Goal: Task Accomplishment & Management: Use online tool/utility

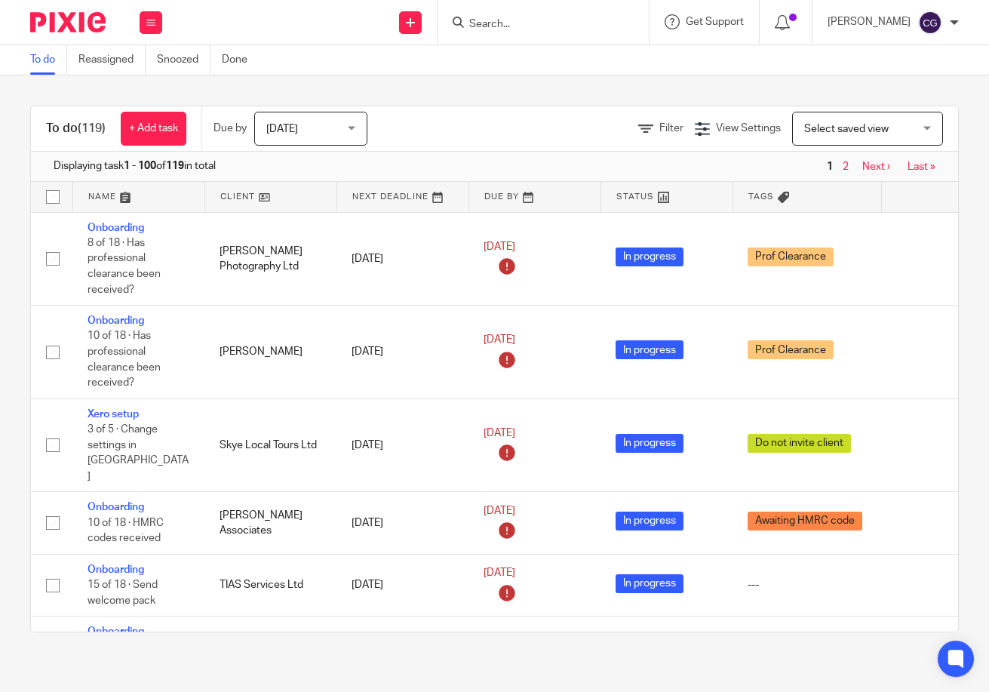
scroll to position [2117, 0]
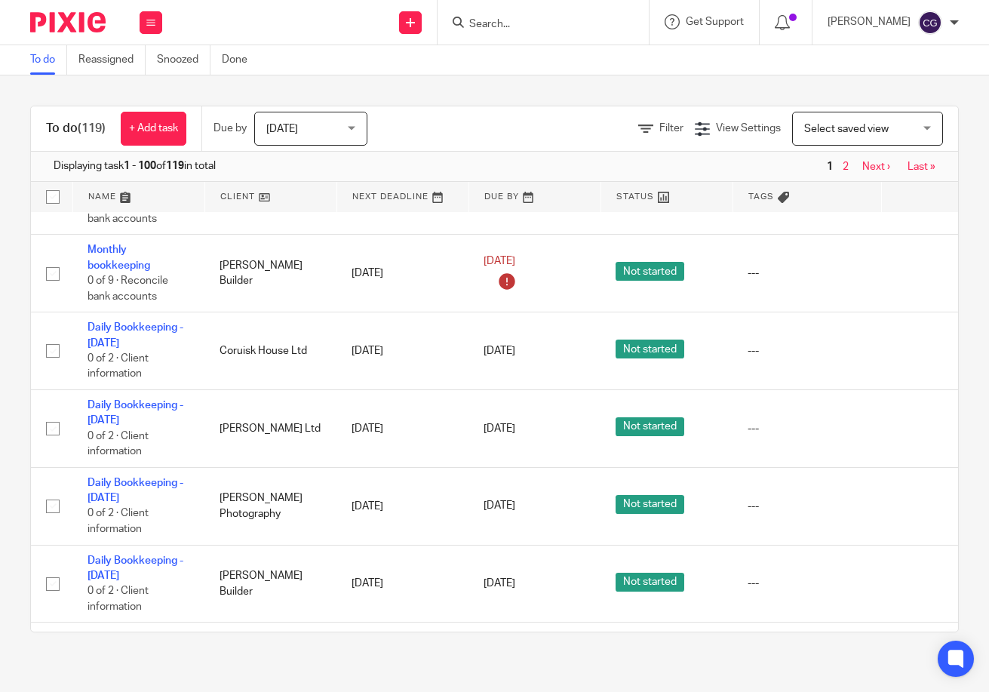
click at [561, 28] on input "Search" at bounding box center [536, 25] width 136 height 14
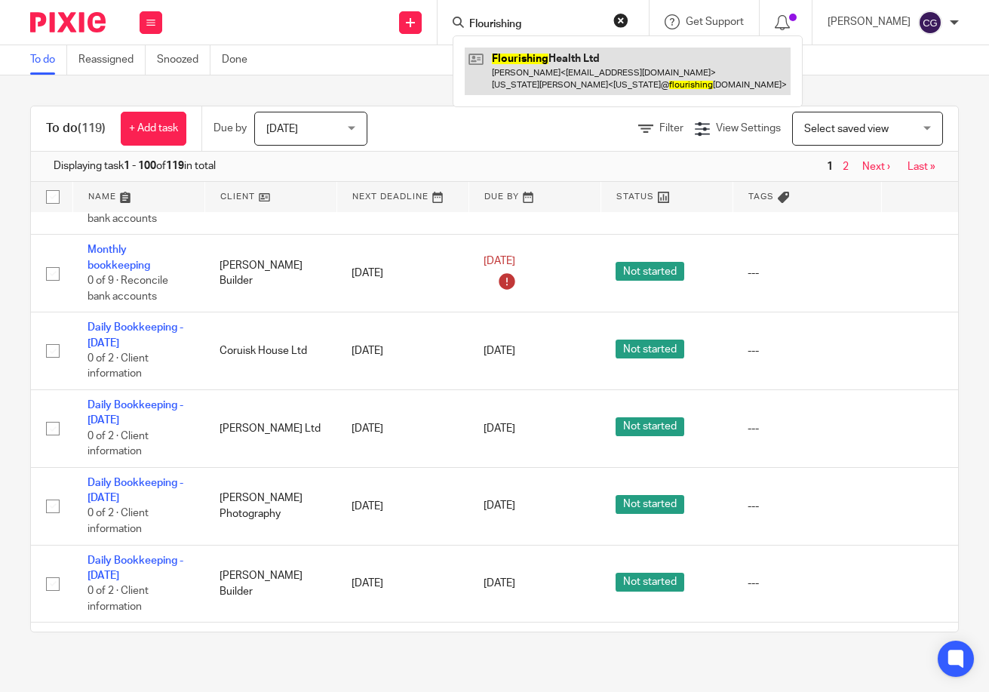
type input "Flourishing"
click at [600, 55] on link at bounding box center [628, 71] width 326 height 47
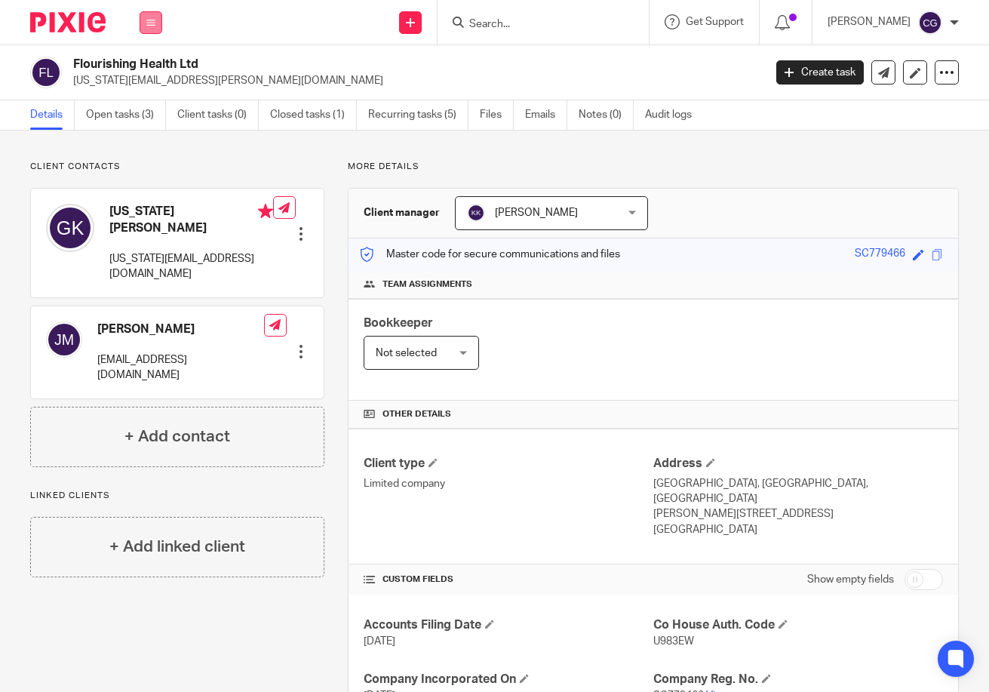
click at [143, 28] on button at bounding box center [151, 22] width 23 height 23
click at [146, 73] on link "Work" at bounding box center [143, 70] width 24 height 11
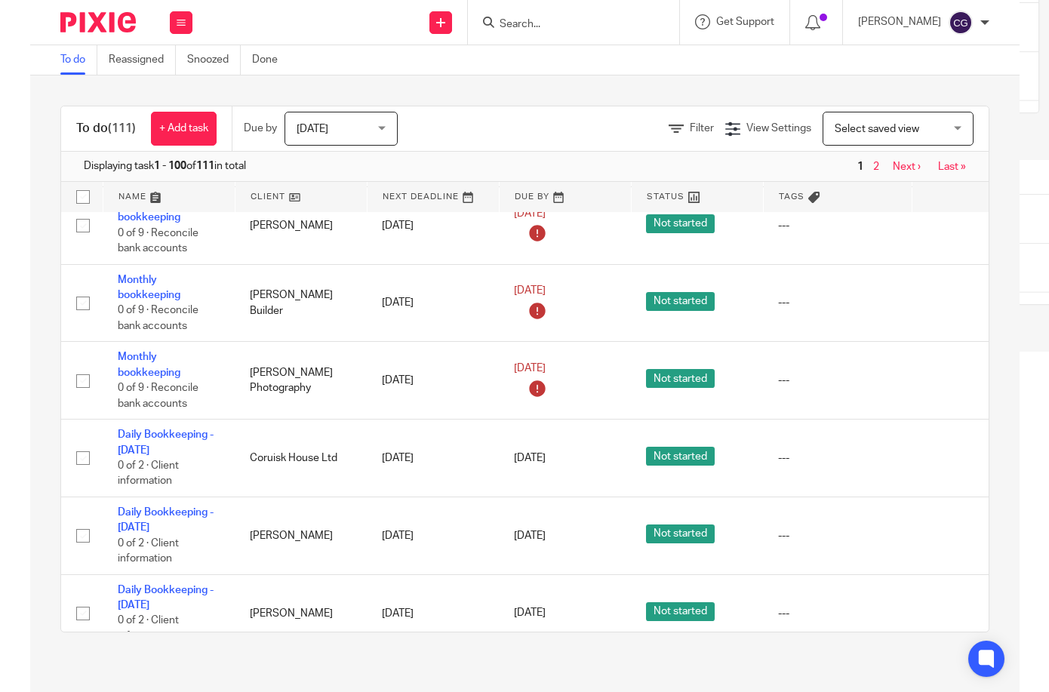
scroll to position [2012, 0]
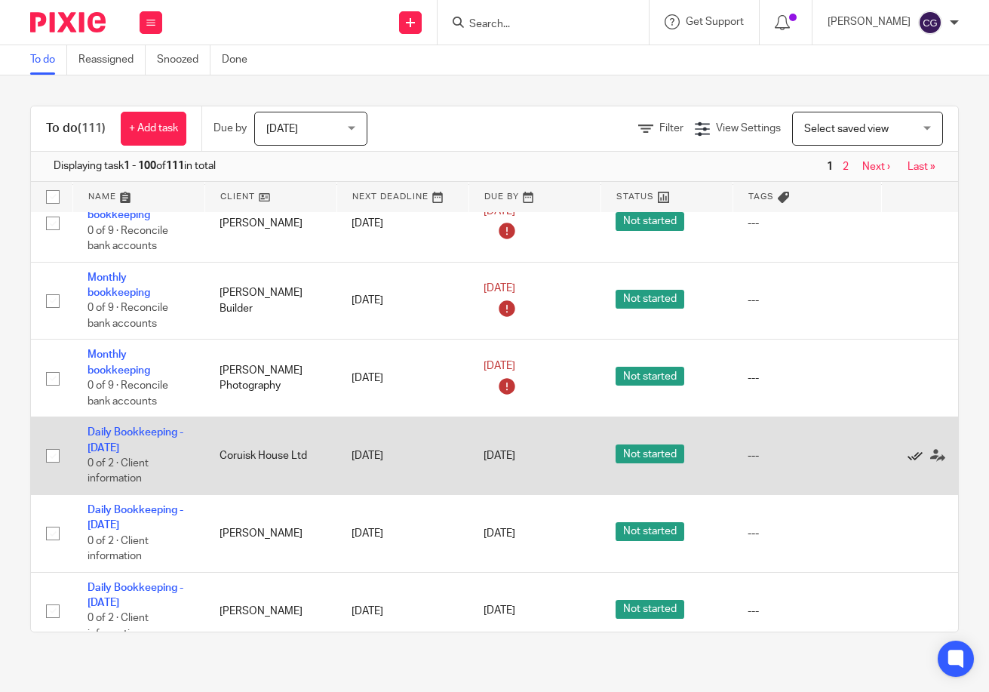
click at [915, 453] on icon at bounding box center [914, 455] width 15 height 15
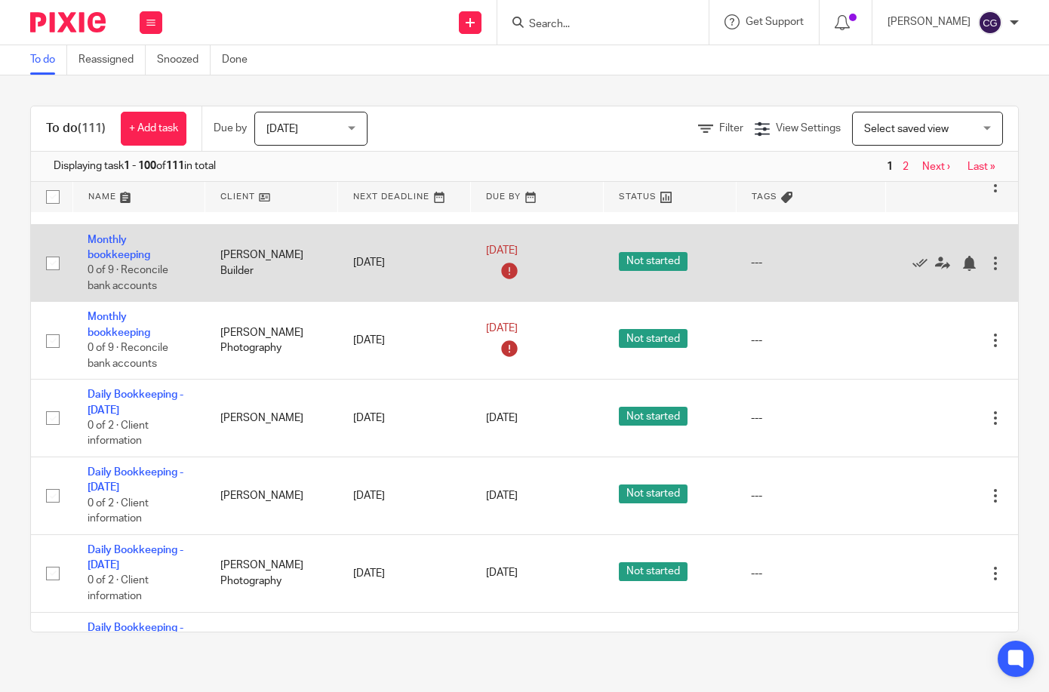
scroll to position [2059, 0]
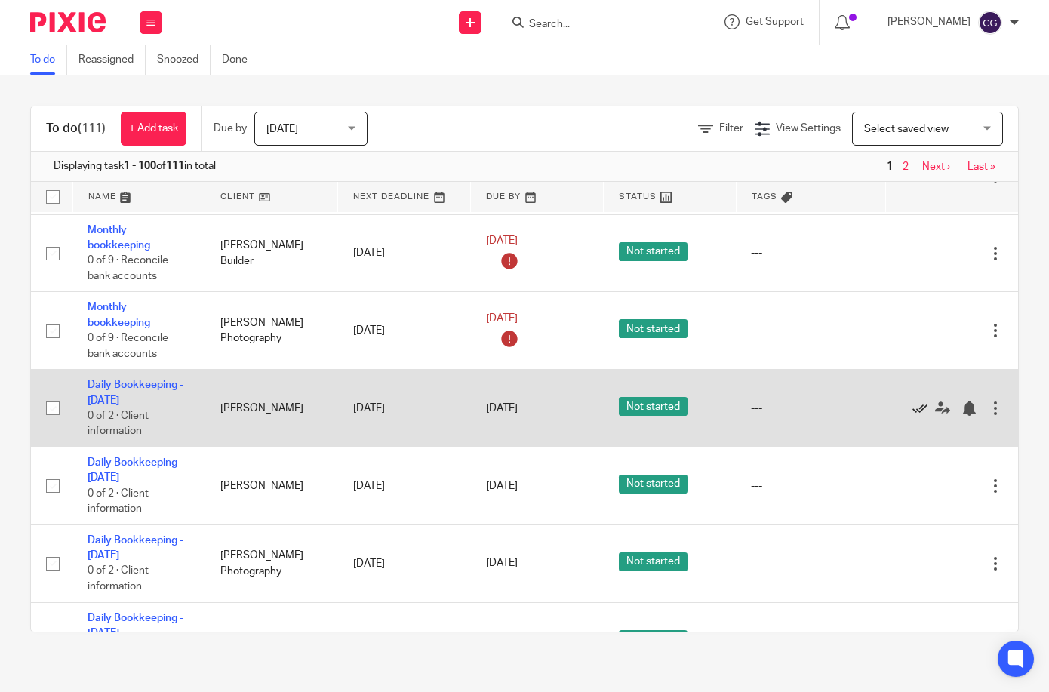
click at [913, 401] on icon at bounding box center [919, 408] width 15 height 15
click at [122, 393] on link "Daily Bookkeeping - [DATE]" at bounding box center [136, 392] width 96 height 26
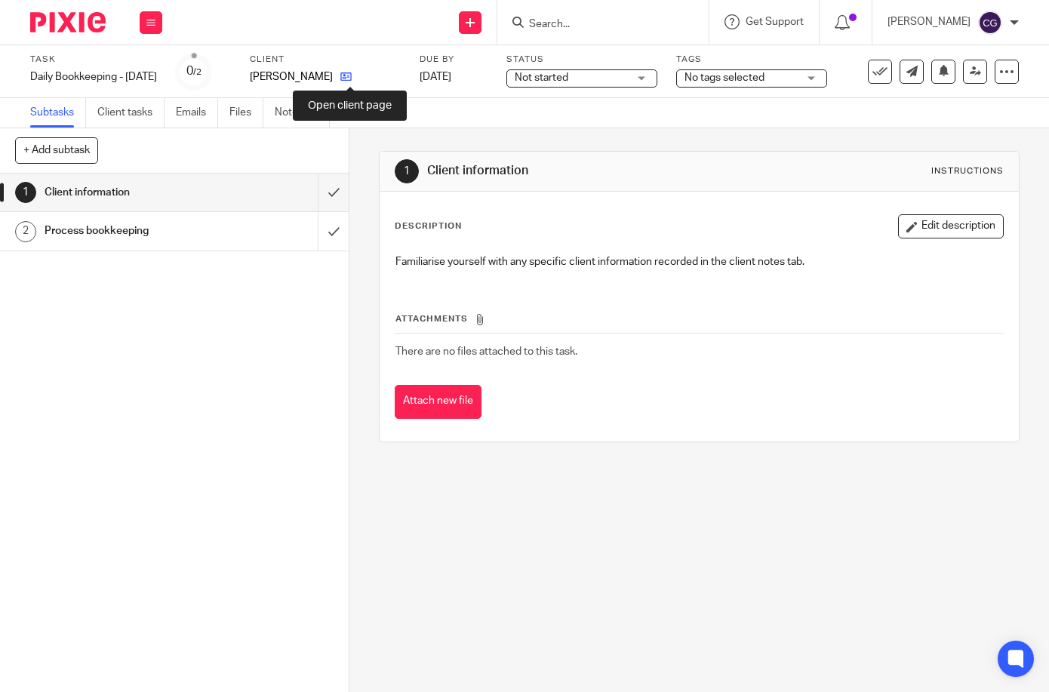
click at [345, 78] on icon at bounding box center [345, 76] width 11 height 11
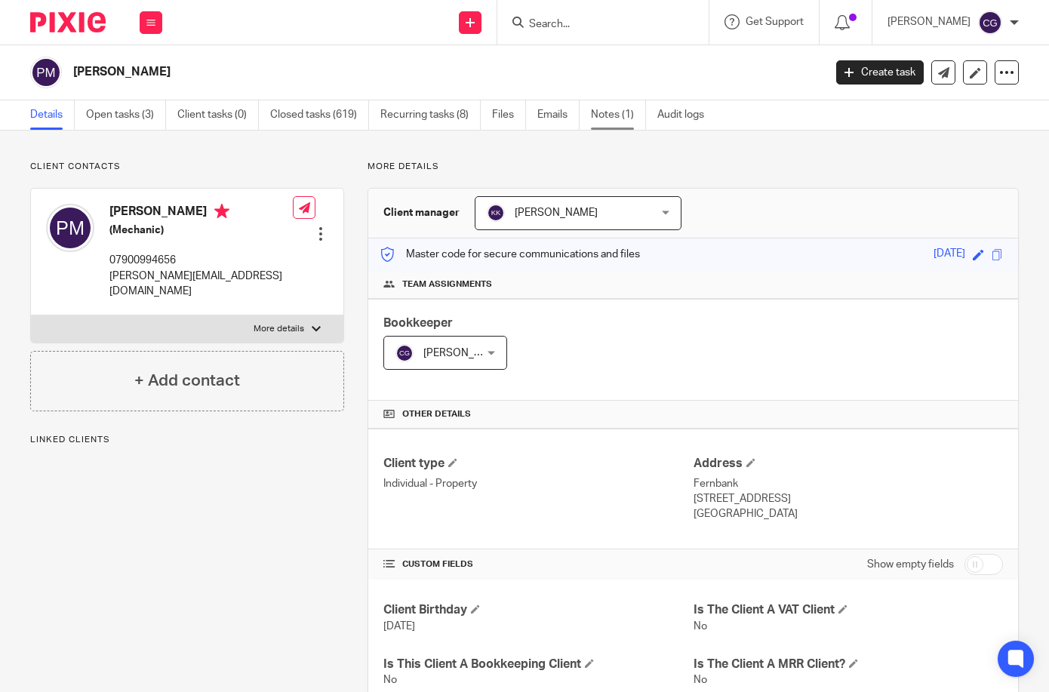
click at [597, 118] on link "Notes (1)" at bounding box center [618, 114] width 55 height 29
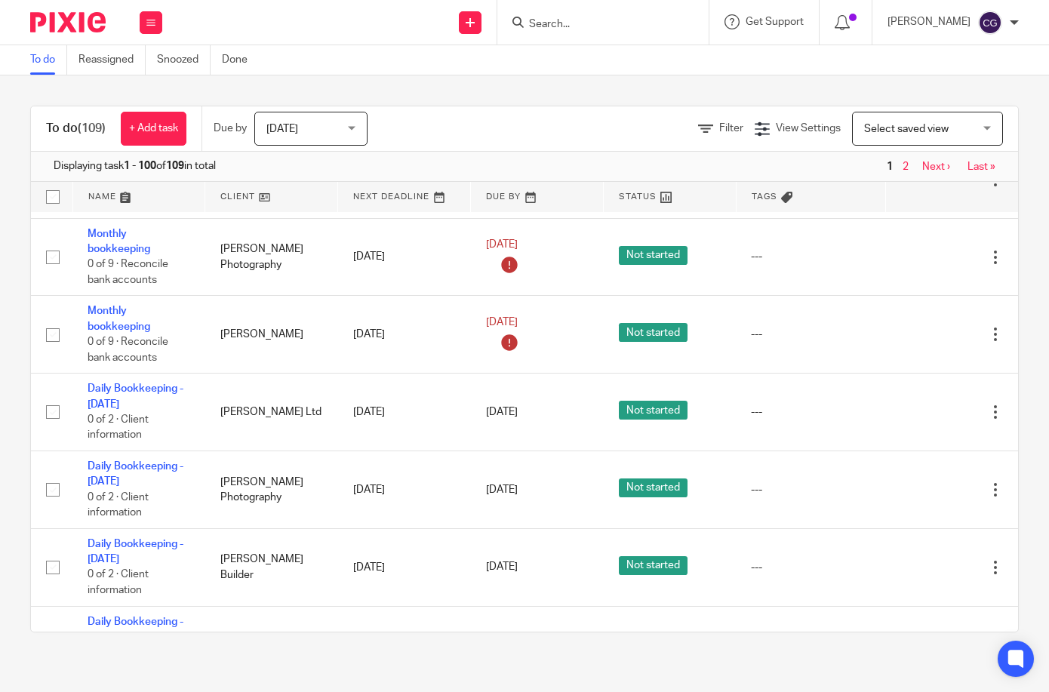
scroll to position [2057, 0]
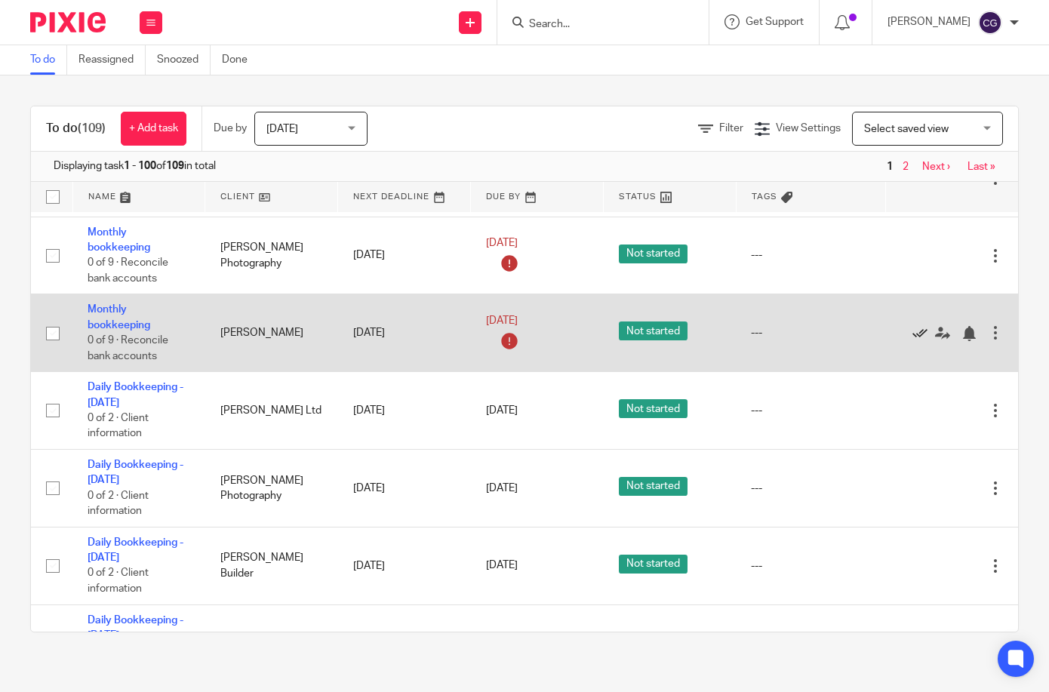
click at [913, 326] on icon at bounding box center [919, 333] width 15 height 15
